Goal: Find specific page/section: Find specific page/section

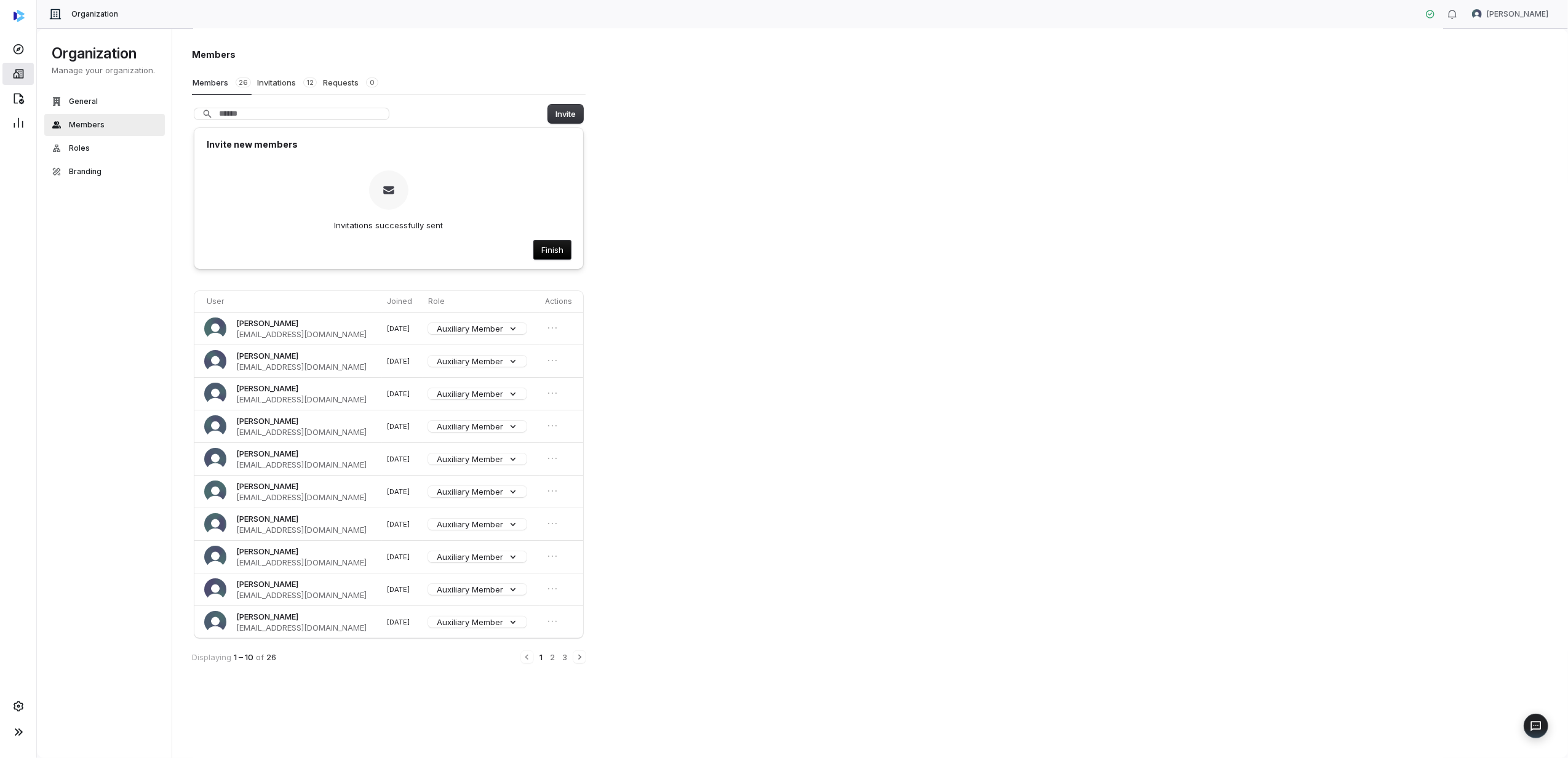
click at [21, 77] on icon at bounding box center [18, 73] width 12 height 12
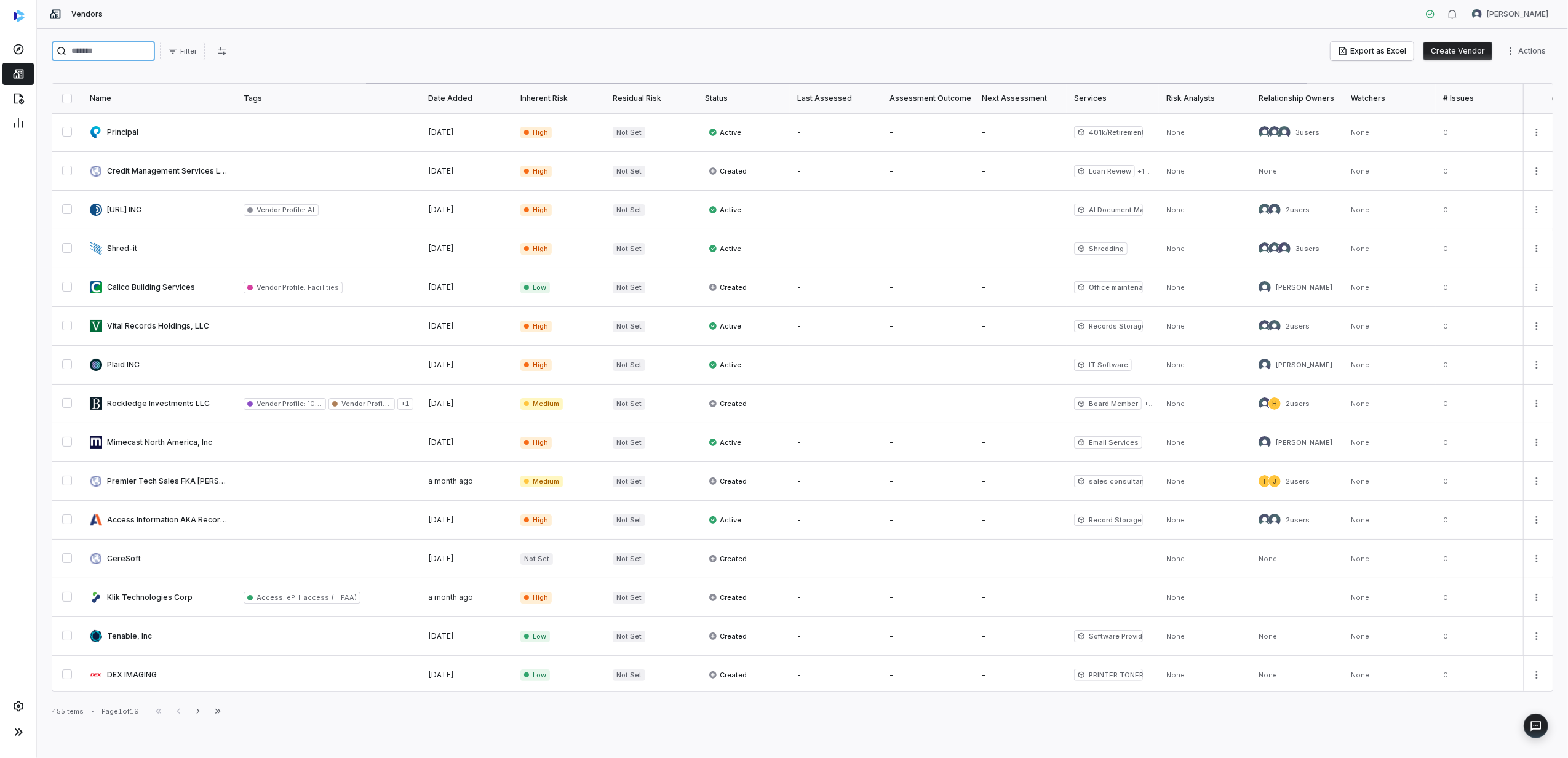
click at [111, 49] on input "search" at bounding box center [103, 51] width 103 height 20
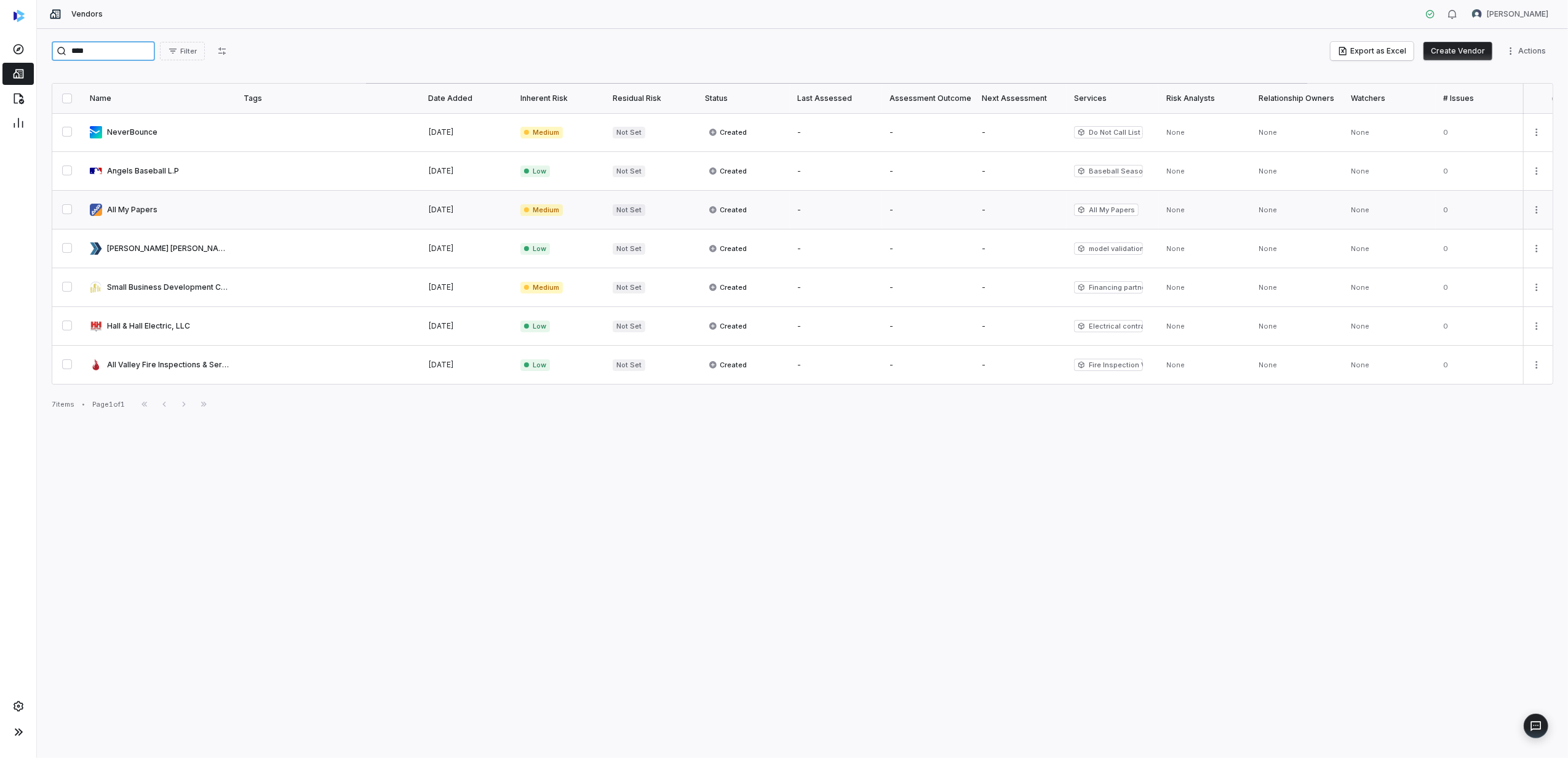
type input "***"
click at [144, 217] on link at bounding box center [159, 209] width 154 height 38
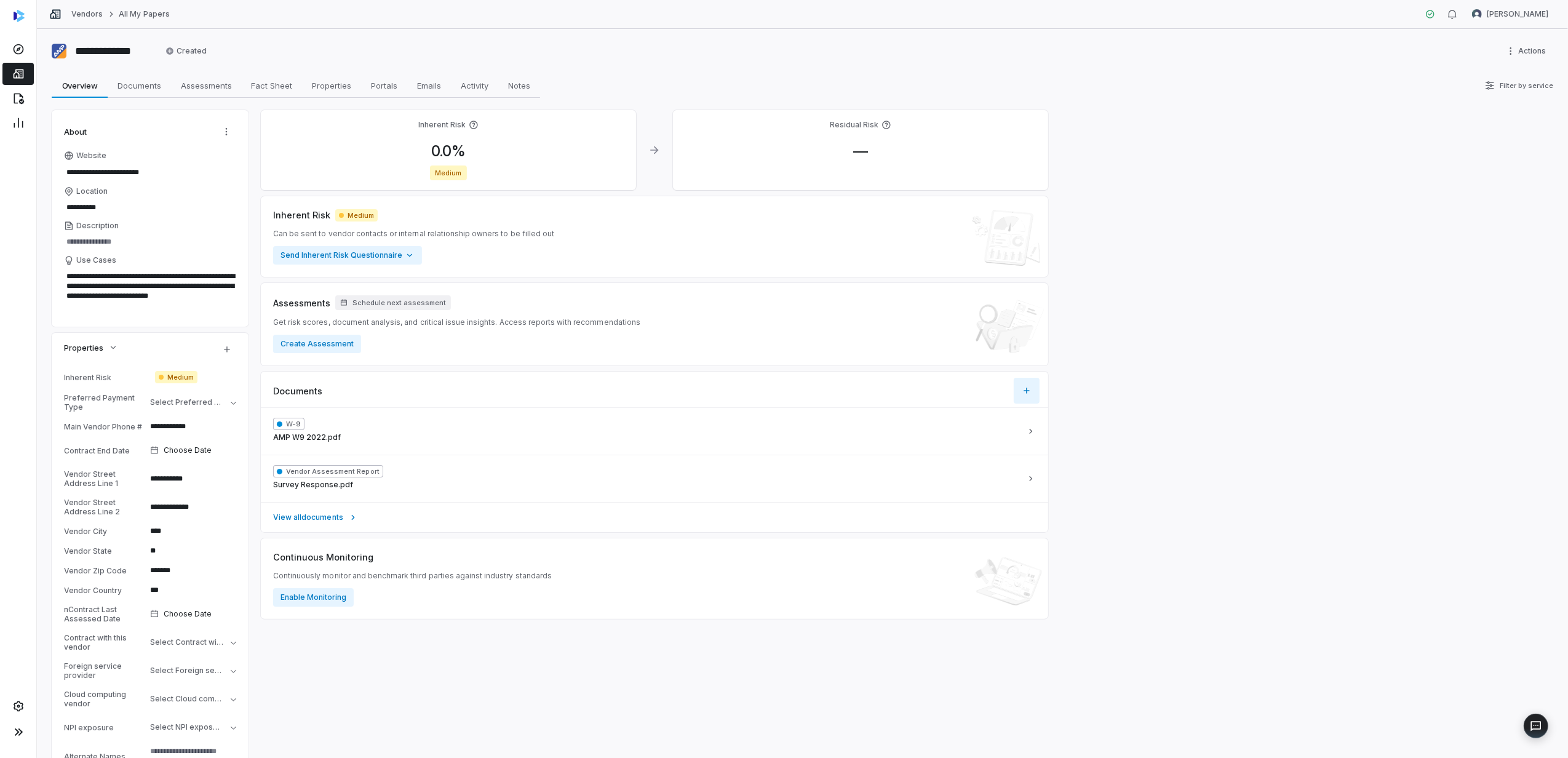
click at [1023, 390] on icon "button" at bounding box center [1027, 390] width 10 height 10
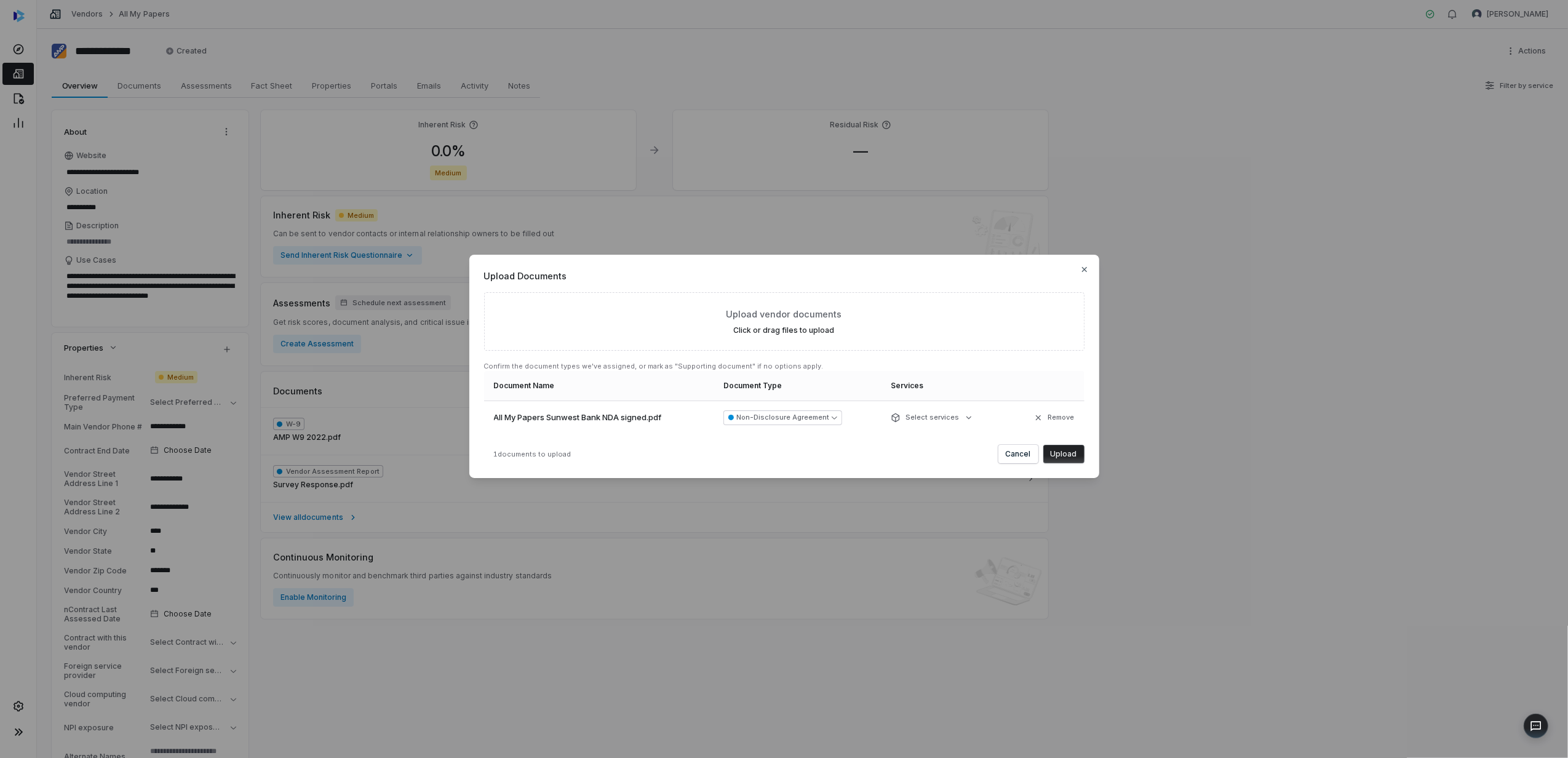
click at [1062, 452] on button "Upload" at bounding box center [1064, 454] width 41 height 18
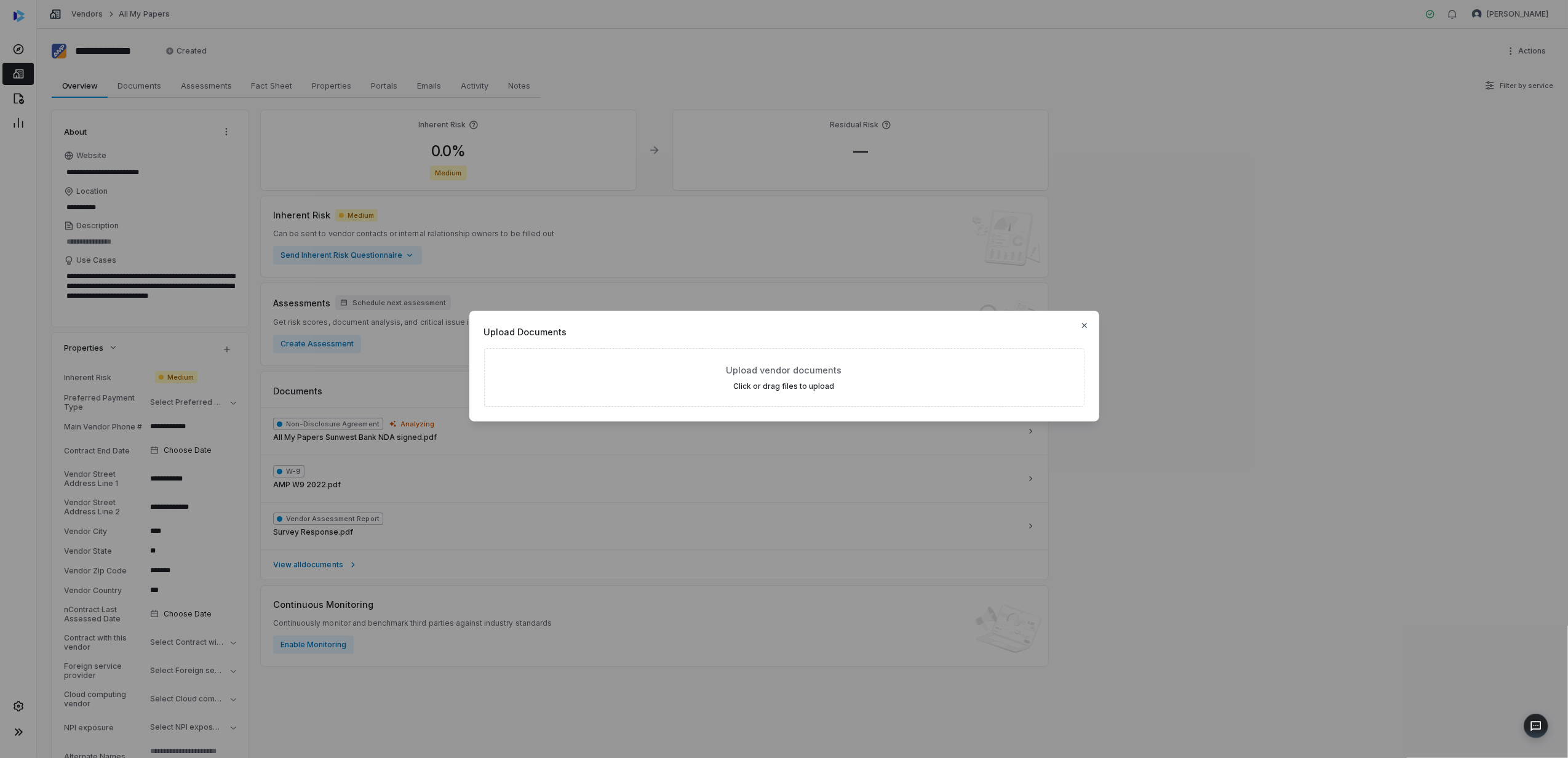
type textarea "*"
